Goal: Information Seeking & Learning: Learn about a topic

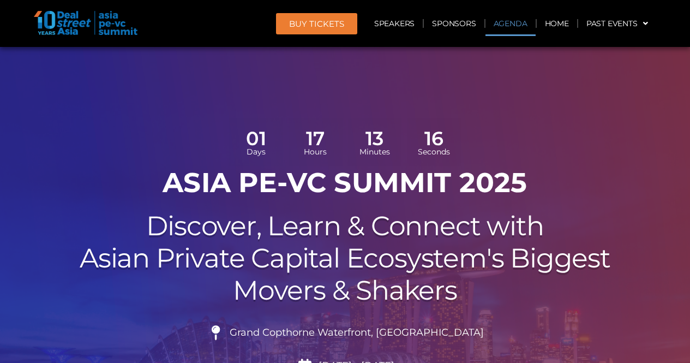
scroll to position [673, 0]
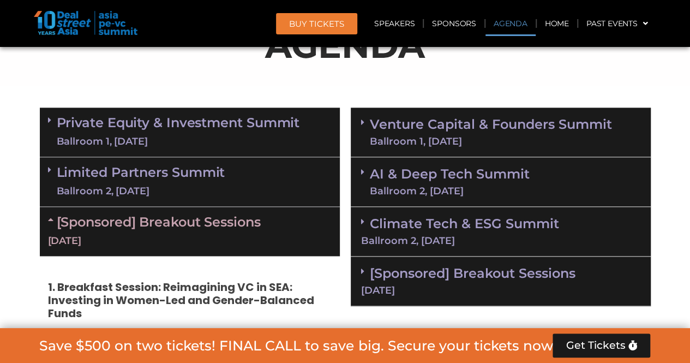
click at [54, 122] on span at bounding box center [52, 120] width 9 height 9
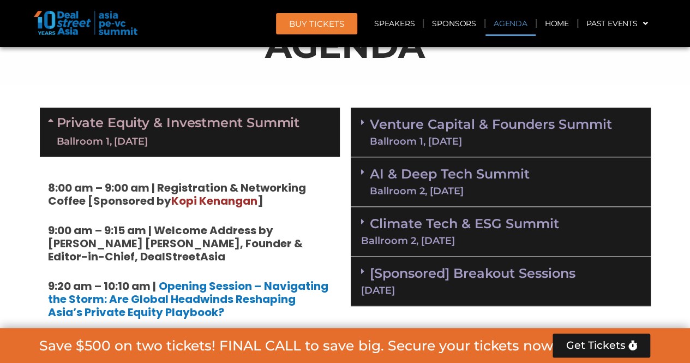
click at [53, 122] on icon at bounding box center [52, 120] width 9 height 9
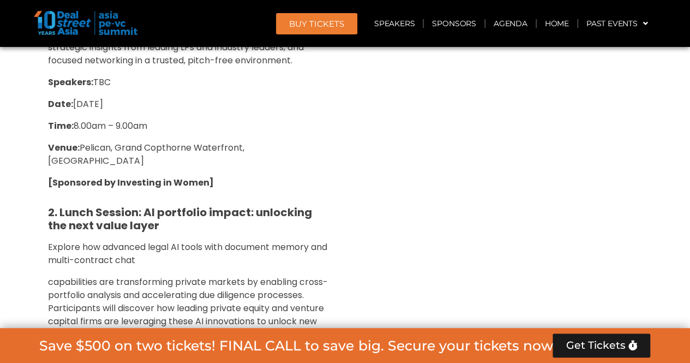
scroll to position [728, 0]
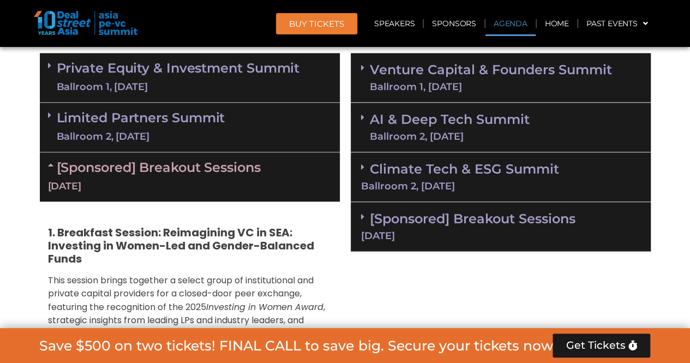
click at [52, 165] on icon at bounding box center [52, 164] width 9 height 9
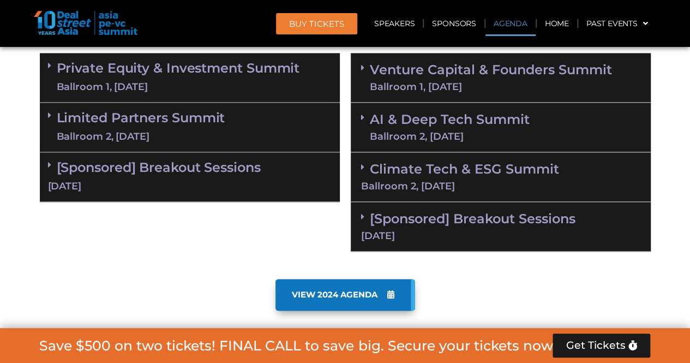
click at [46, 116] on div "Limited Partners [GEOGRAPHIC_DATA] 2, [DATE]" at bounding box center [190, 128] width 300 height 50
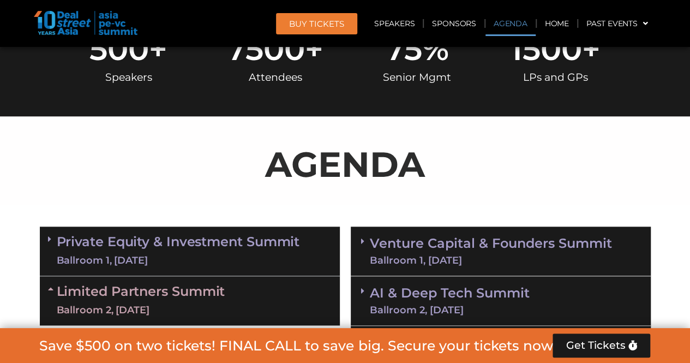
scroll to position [673, 0]
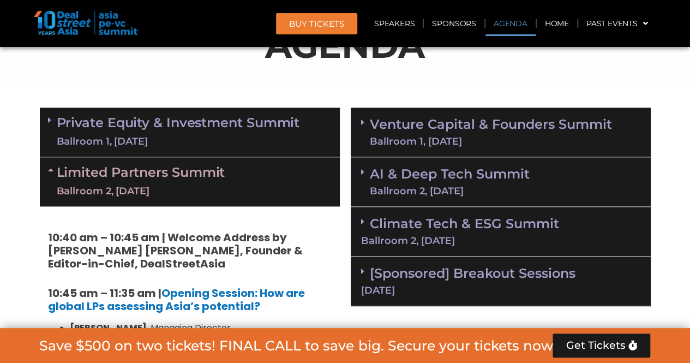
click at [364, 123] on span at bounding box center [365, 122] width 9 height 9
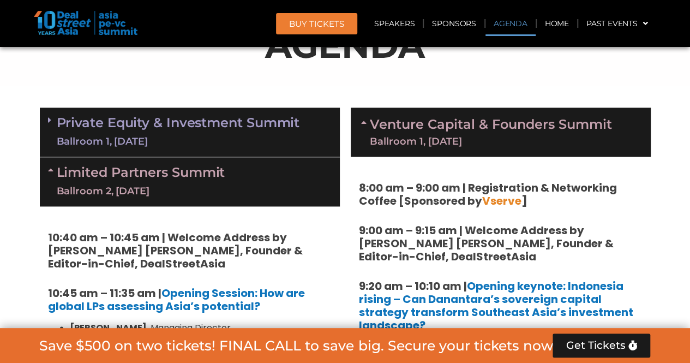
click at [364, 123] on icon at bounding box center [365, 122] width 9 height 9
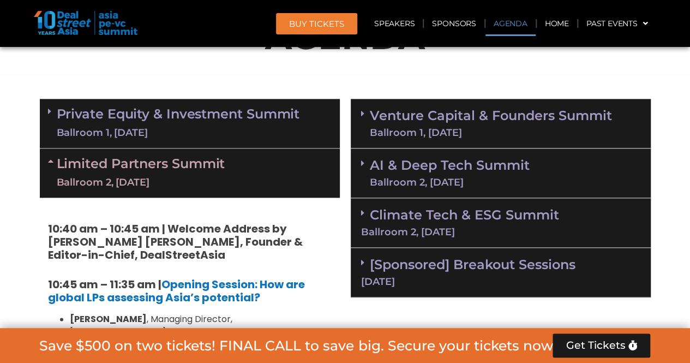
scroll to position [783, 0]
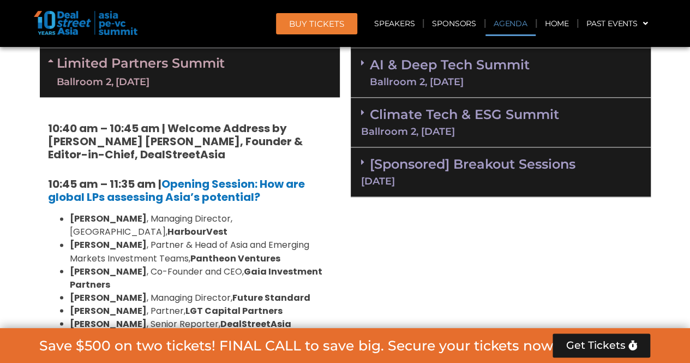
click at [362, 159] on icon at bounding box center [362, 162] width 3 height 9
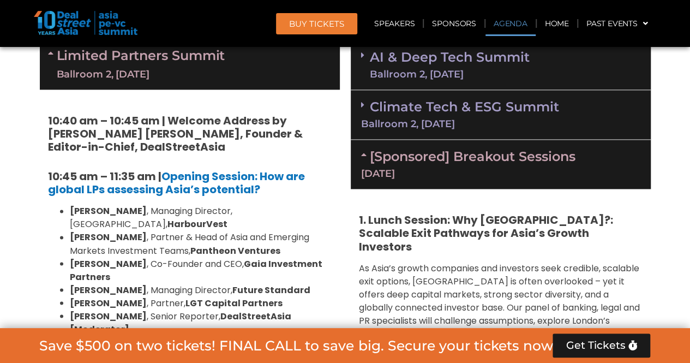
scroll to position [728, 0]
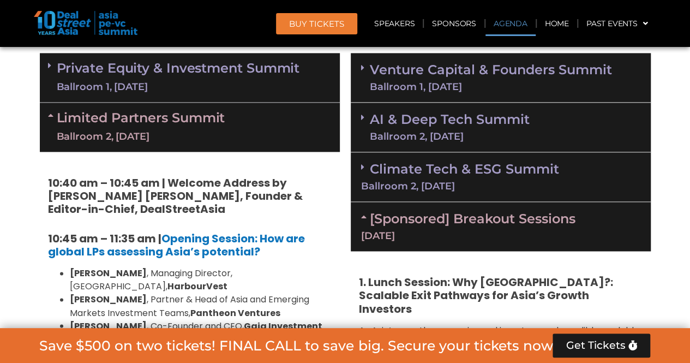
click at [358, 166] on div "Climate Tech & ESG Summit Ballroom 2, [DATE]" at bounding box center [501, 177] width 300 height 50
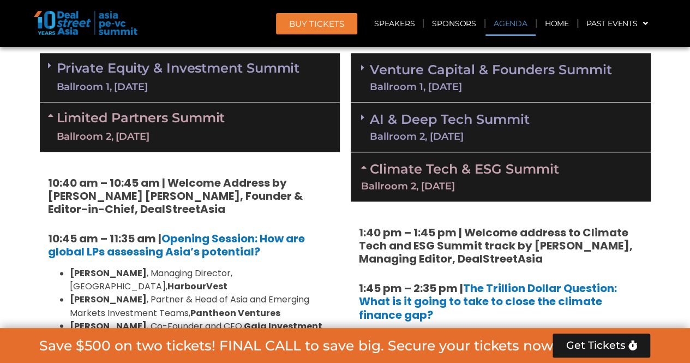
click at [364, 70] on span at bounding box center [365, 67] width 9 height 9
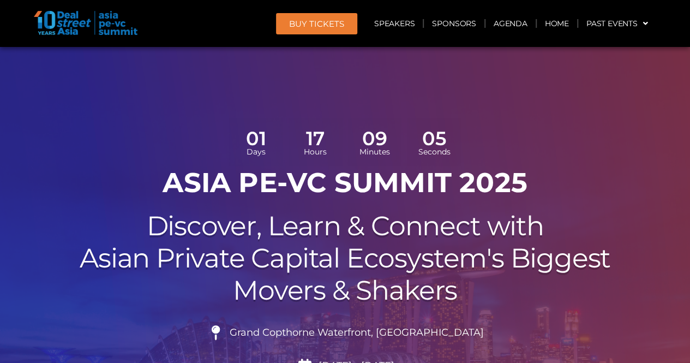
scroll to position [55, 0]
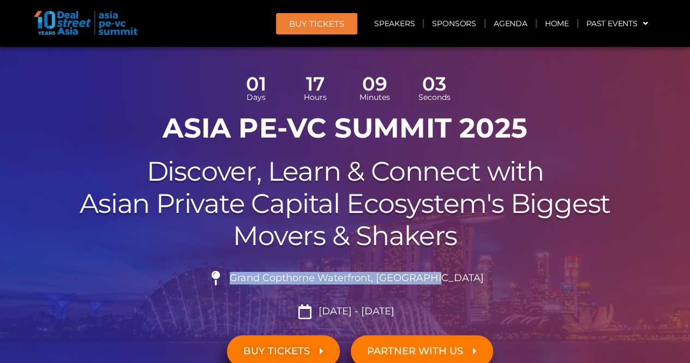
drag, startPoint x: 466, startPoint y: 277, endPoint x: 255, endPoint y: 278, distance: 211.0
click at [255, 278] on li "Grand Copthorne Waterfront, [GEOGRAPHIC_DATA]​" at bounding box center [345, 282] width 611 height 24
copy li "Grand Copthorne Waterfront, [GEOGRAPHIC_DATA]​"
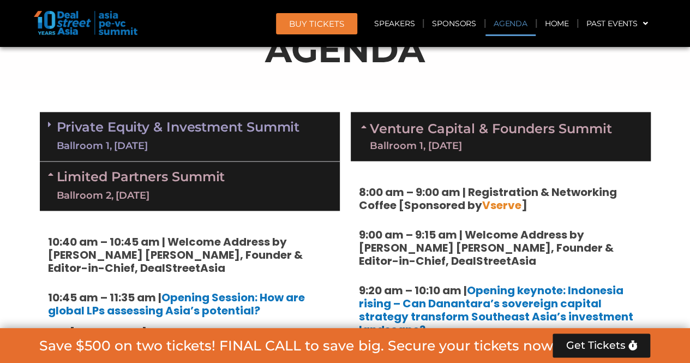
scroll to position [654, 0]
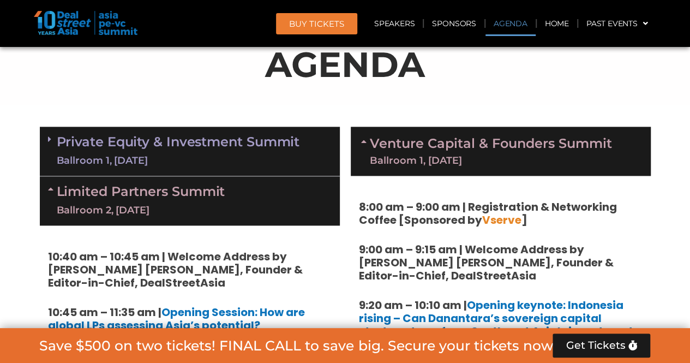
click at [51, 141] on span at bounding box center [52, 139] width 9 height 9
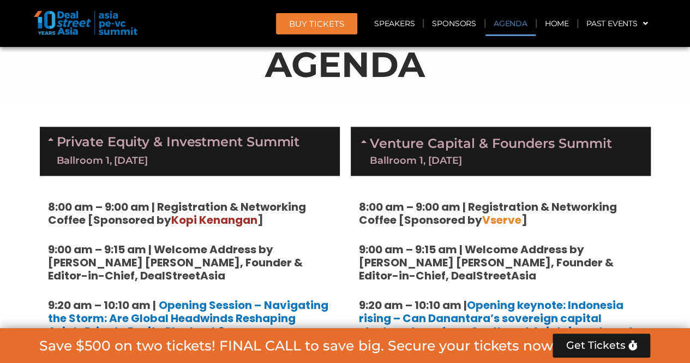
click at [50, 142] on icon at bounding box center [52, 139] width 9 height 9
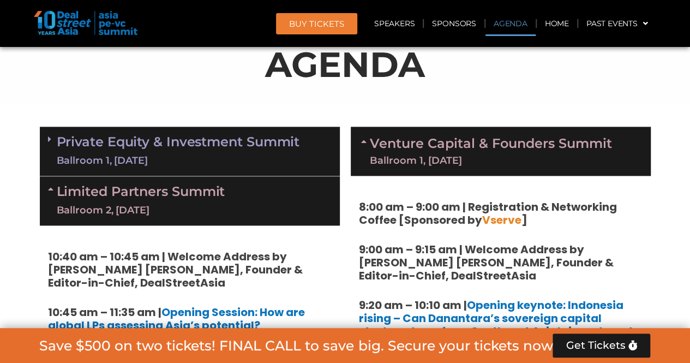
click at [369, 146] on span at bounding box center [365, 151] width 9 height 28
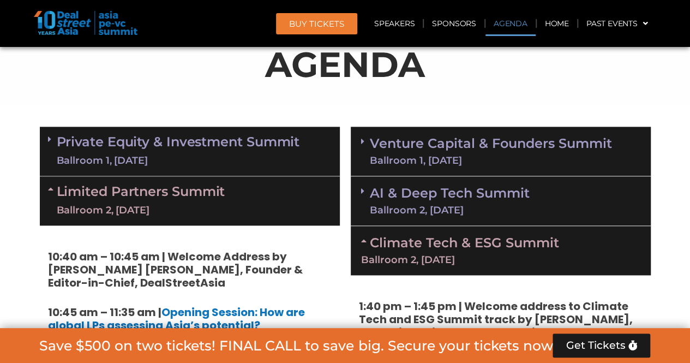
click at [50, 193] on span at bounding box center [52, 200] width 9 height 33
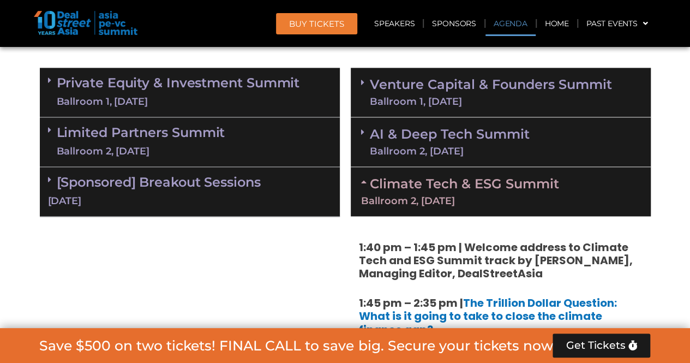
scroll to position [709, 0]
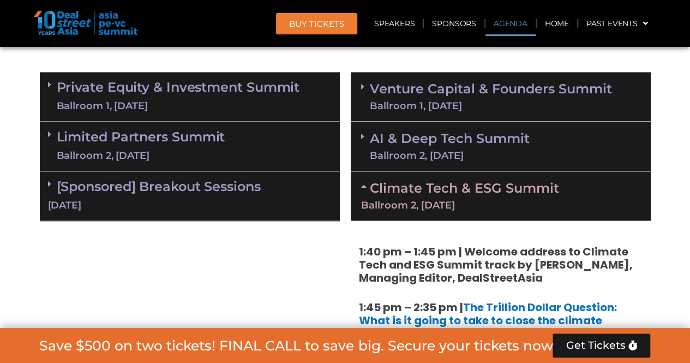
click at [45, 187] on div "[Sponsored] Breakout Sessions [DATE]" at bounding box center [190, 196] width 300 height 50
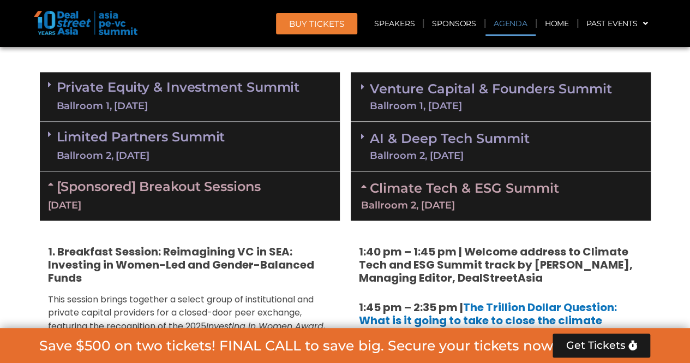
click at [48, 186] on icon at bounding box center [52, 183] width 9 height 9
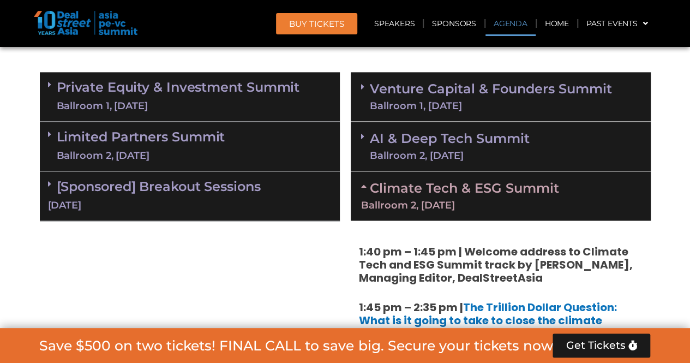
click at [363, 185] on icon at bounding box center [365, 186] width 9 height 9
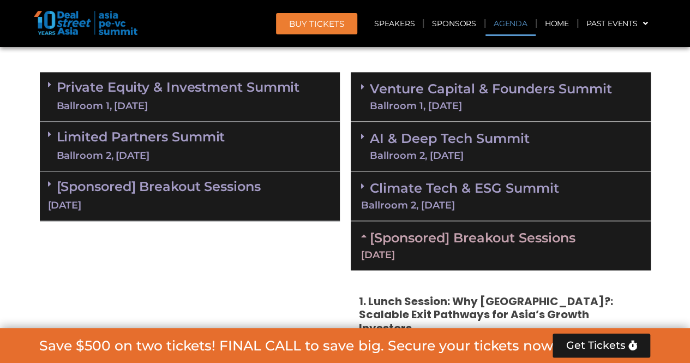
click at [362, 236] on icon at bounding box center [365, 235] width 9 height 9
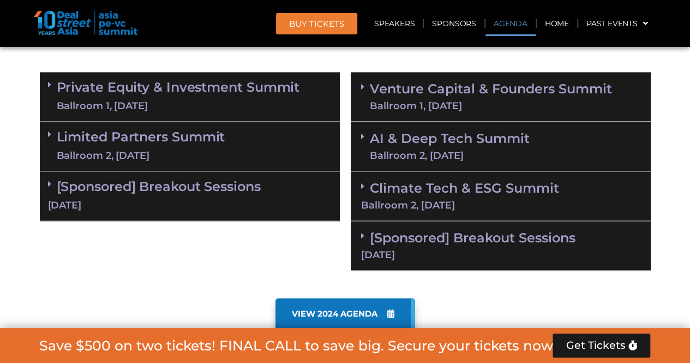
click at [363, 183] on icon at bounding box center [362, 186] width 3 height 9
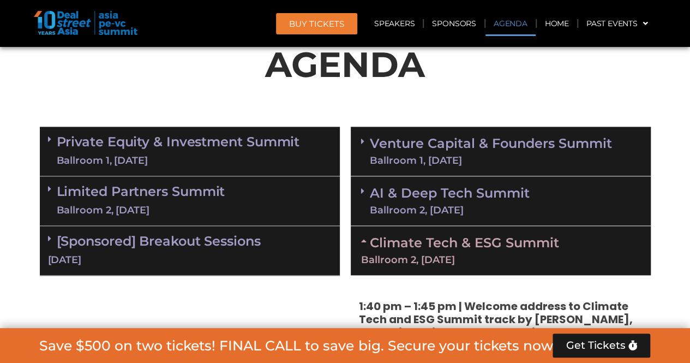
scroll to position [218, 0]
